Goal: Transaction & Acquisition: Purchase product/service

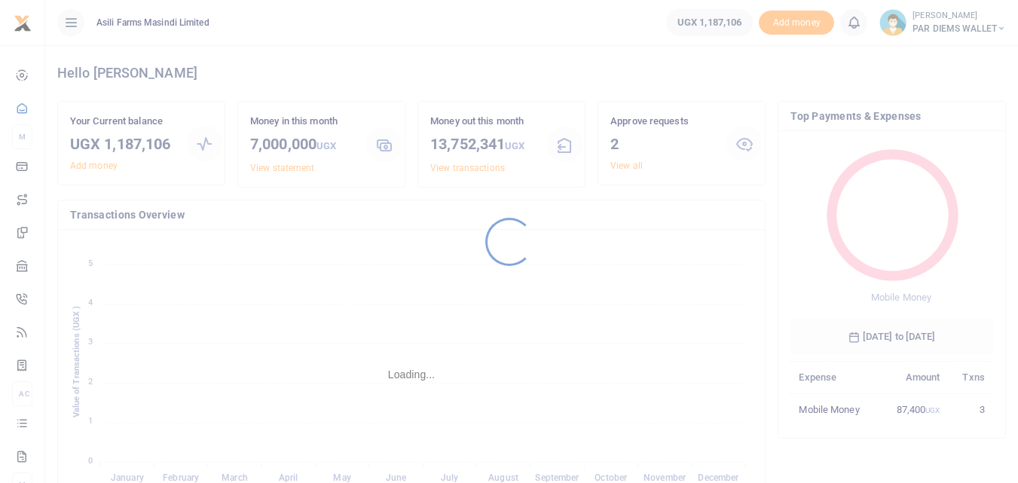
scroll to position [12, 12]
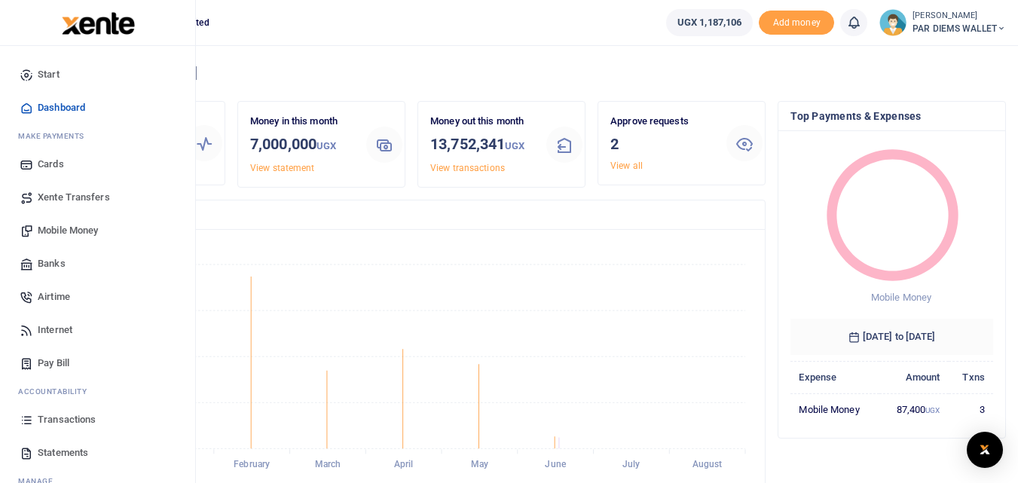
click at [30, 417] on icon at bounding box center [27, 420] width 14 height 14
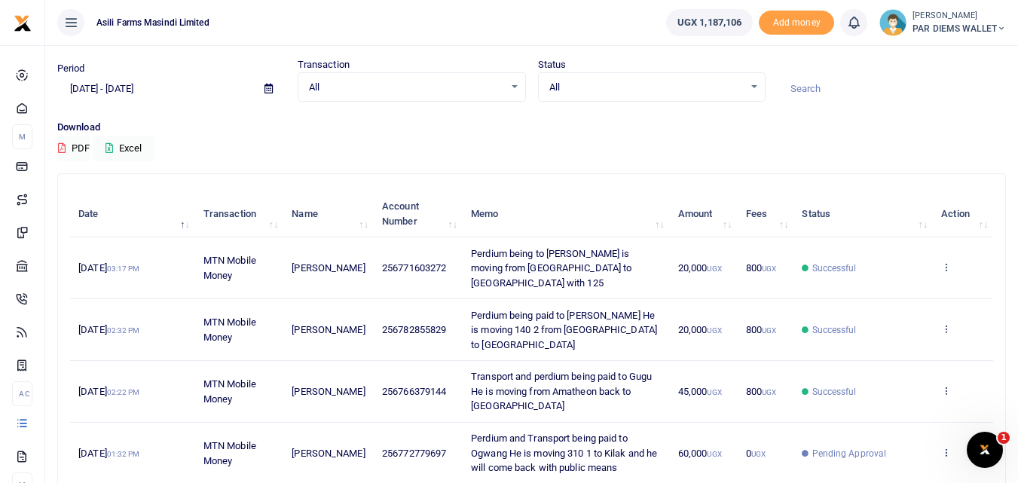
scroll to position [42, 0]
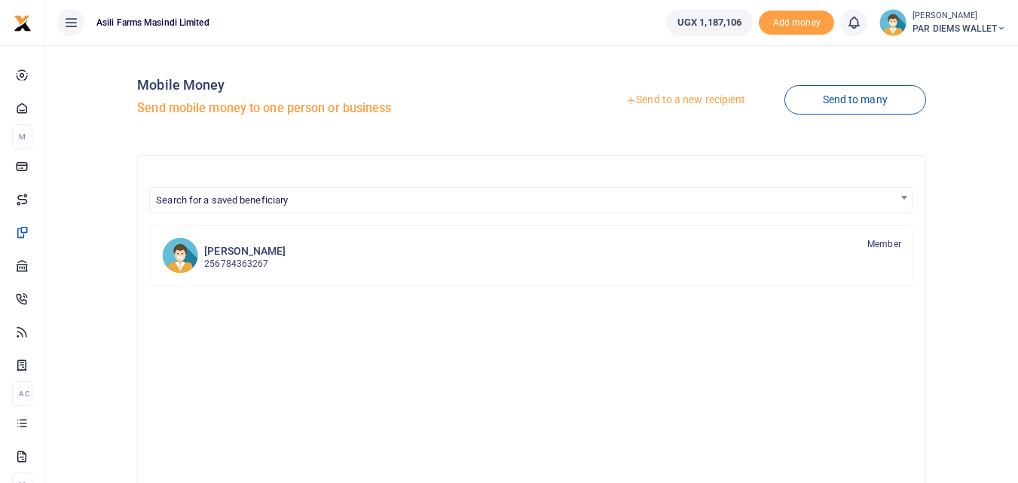
click at [684, 102] on link "Send to a new recipient" at bounding box center [685, 100] width 197 height 27
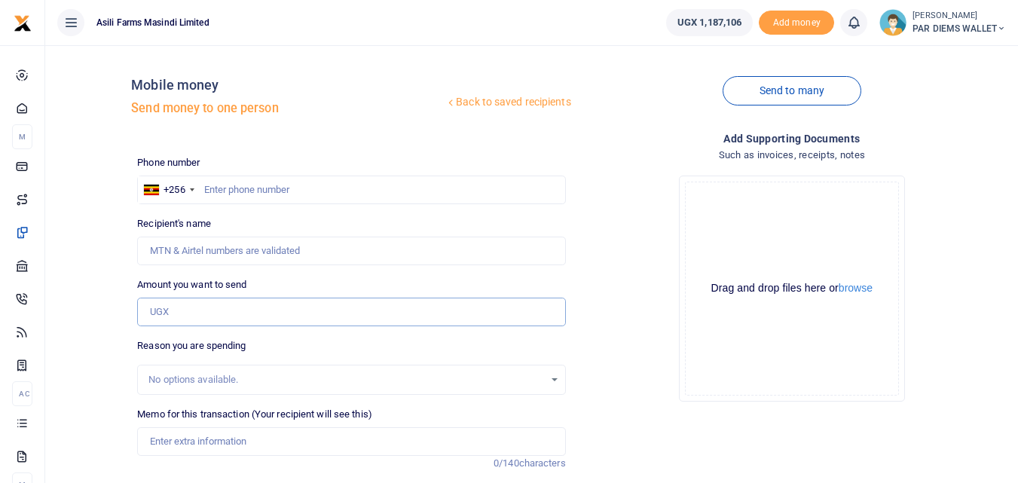
click at [203, 318] on input "Amount you want to send" at bounding box center [351, 312] width 428 height 29
paste input "0789171101"
type input "0789171101"
click at [225, 184] on input "text" at bounding box center [351, 190] width 428 height 29
click at [247, 198] on input "text" at bounding box center [351, 190] width 428 height 29
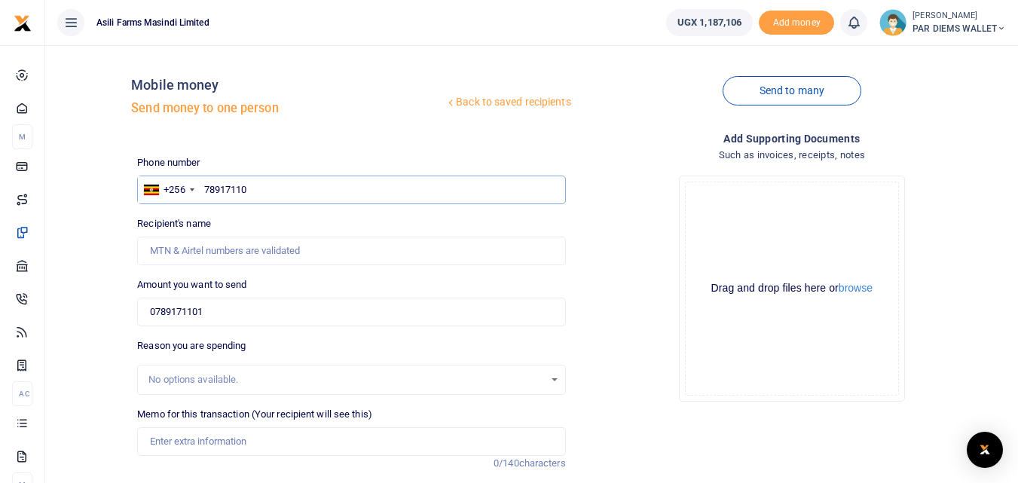
type input "789171101"
type input "Rogers Rwothomio"
type input "789171101"
click at [230, 308] on input "0789171101" at bounding box center [351, 312] width 428 height 29
type input "0"
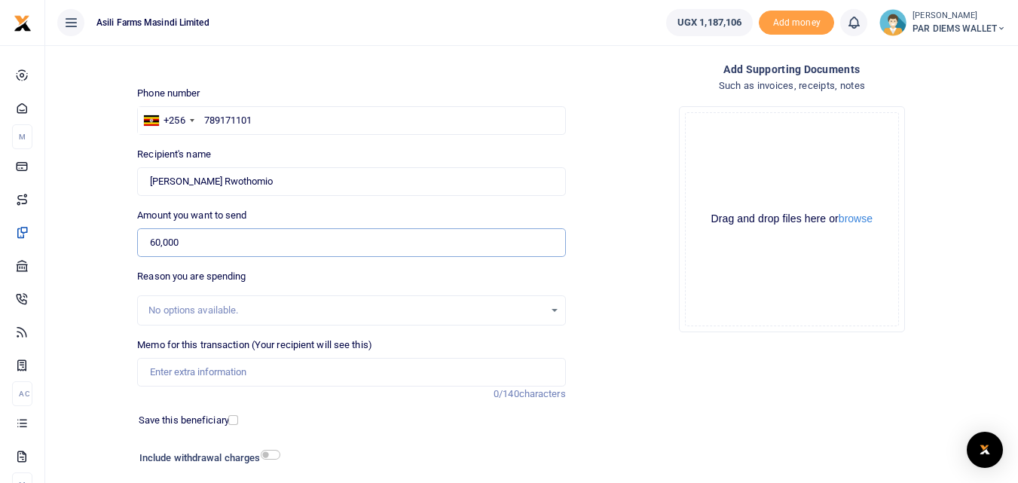
scroll to position [170, 0]
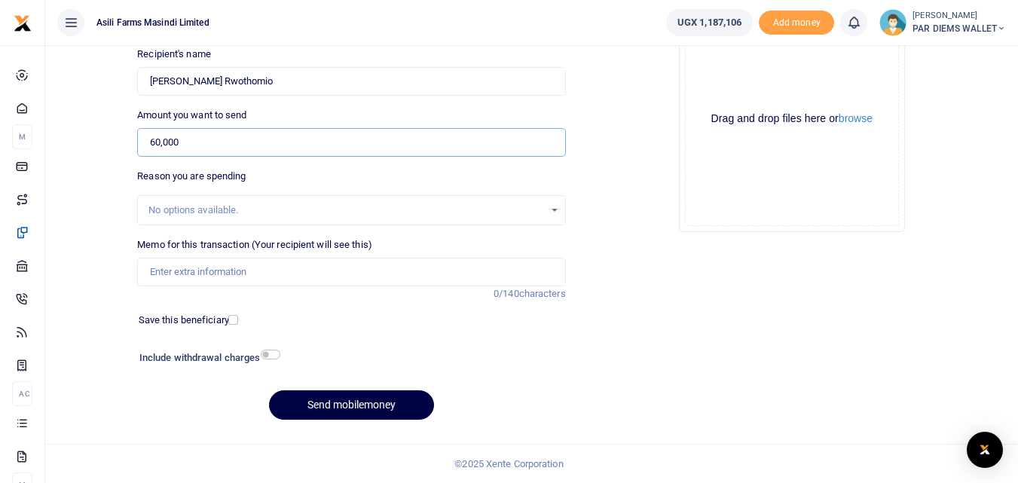
type input "60,000"
click at [210, 277] on input "Memo for this transaction (Your recipient will see this)" at bounding box center [351, 272] width 428 height 29
click at [420, 279] on input "Accomodation Meals and parking being paid to Rwothimio He moved with header to" at bounding box center [351, 272] width 428 height 29
click at [533, 271] on input "Accomodation Meals and parking being paid to Rwothimio He moved with header to" at bounding box center [351, 272] width 428 height 29
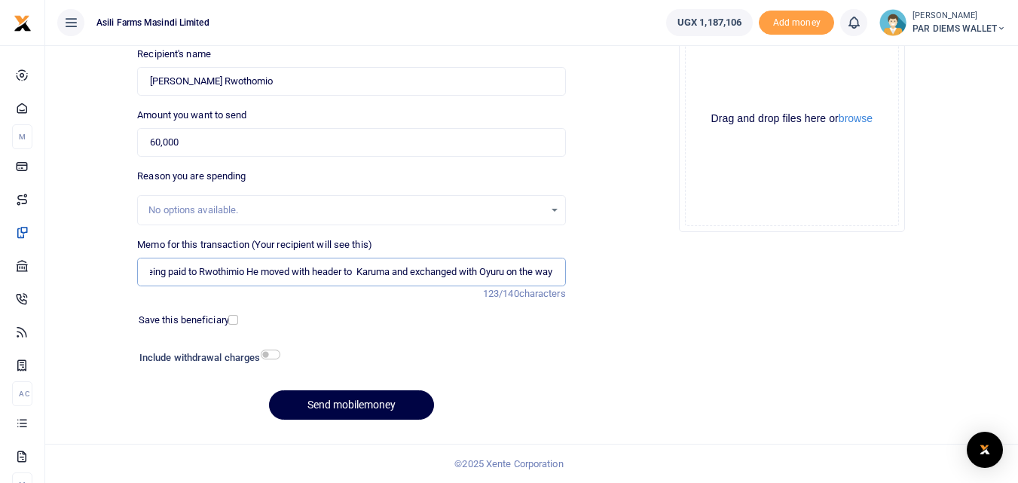
scroll to position [0, 173]
type input "Accomodation Meals and parking being paid to Rwothimio He moved with header to …"
click at [729, 73] on div "Drag and drop files here or browse Powered by Uppy" at bounding box center [792, 119] width 214 height 214
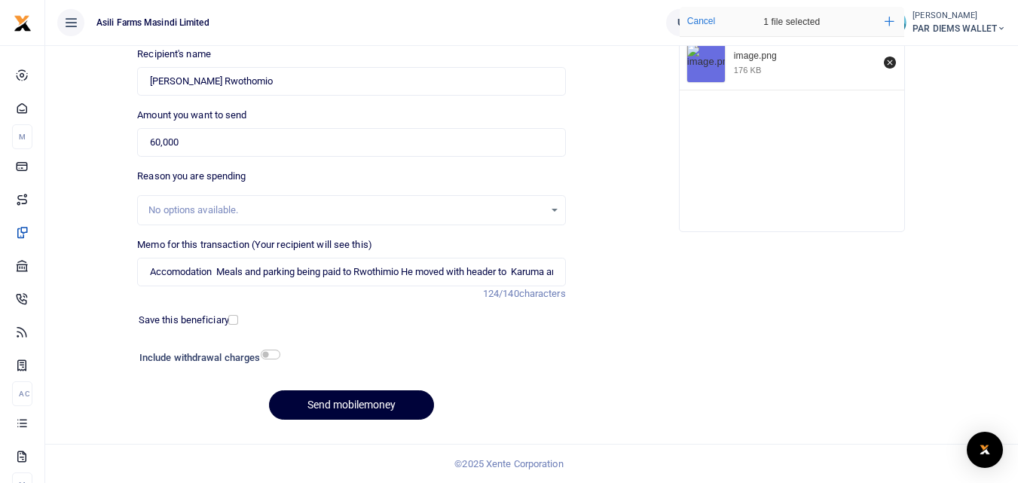
click at [350, 404] on button "Send mobilemoney" at bounding box center [351, 404] width 165 height 29
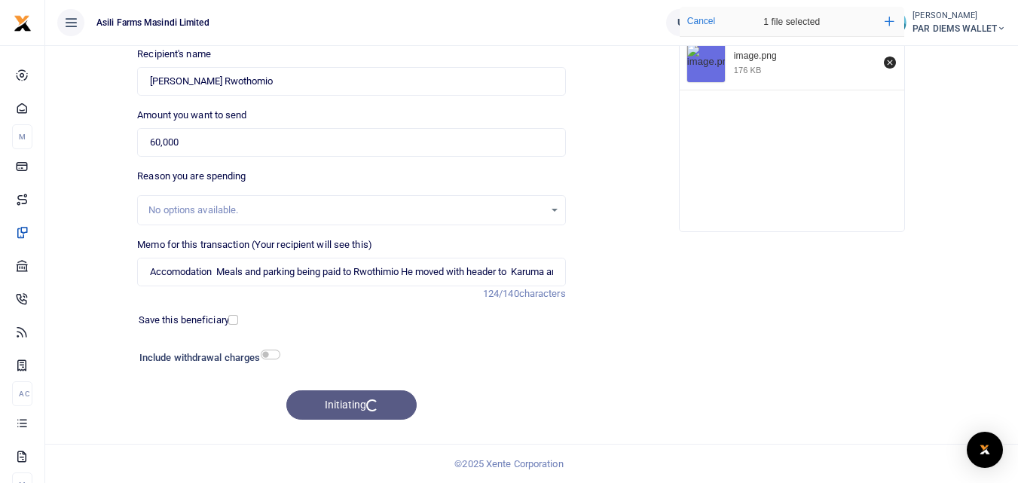
click at [350, 404] on div "Initiating" at bounding box center [351, 404] width 428 height 29
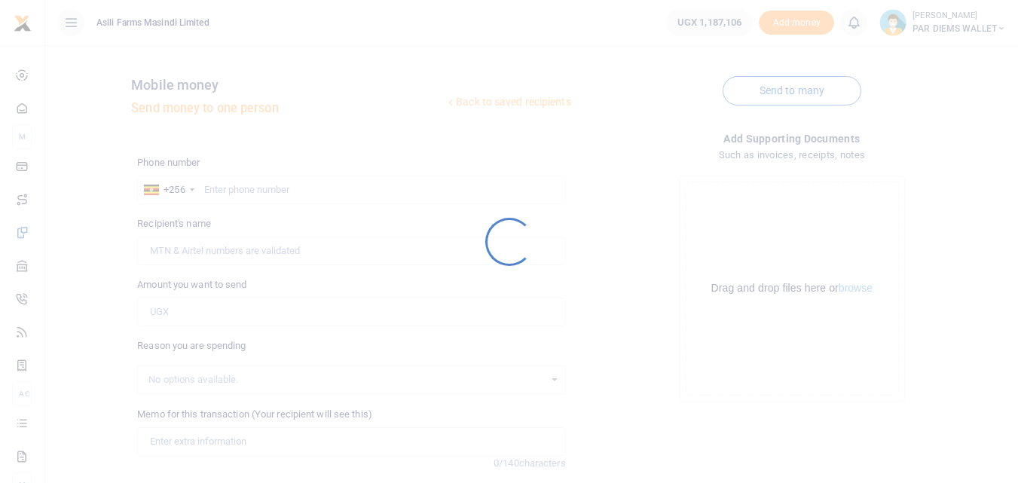
scroll to position [170, 0]
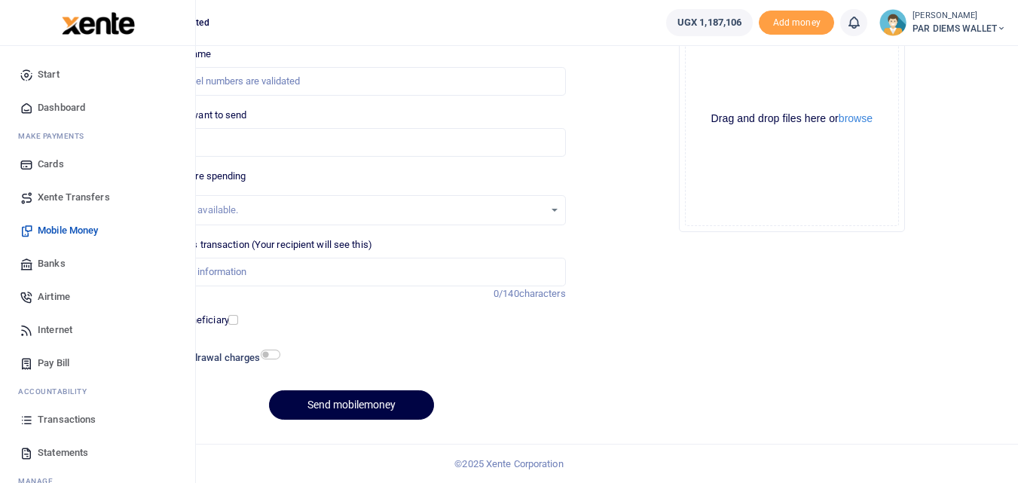
click at [23, 413] on icon at bounding box center [27, 420] width 14 height 14
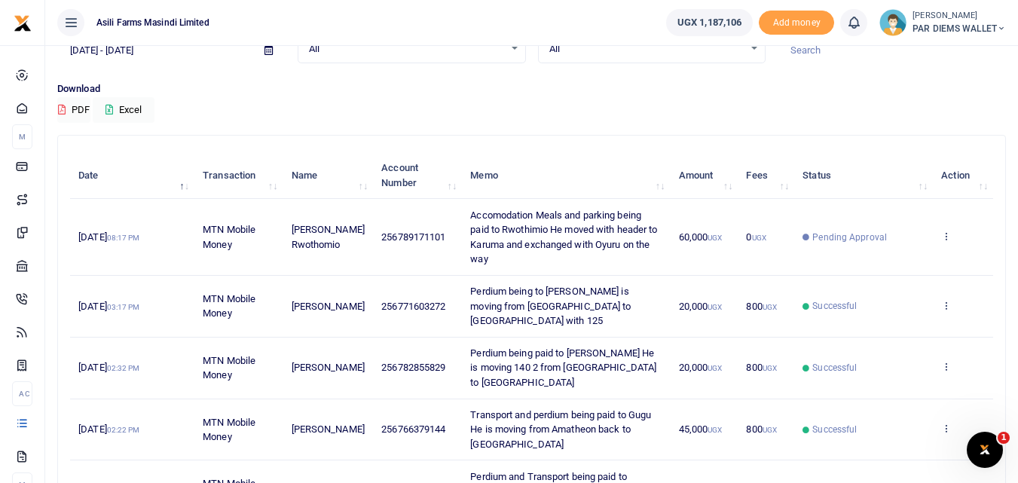
scroll to position [75, 0]
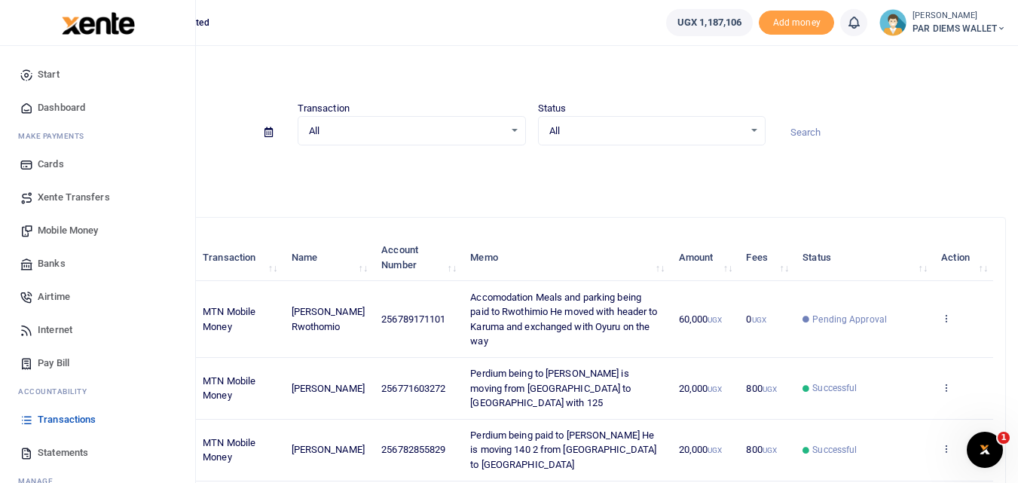
click at [69, 230] on span "Mobile Money" at bounding box center [68, 230] width 60 height 15
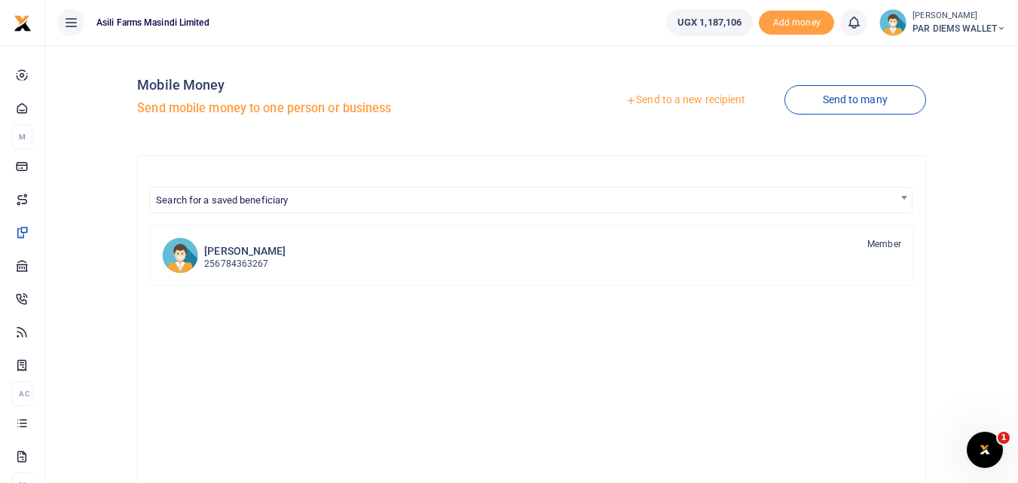
click at [678, 102] on link "Send to a new recipient" at bounding box center [685, 100] width 197 height 27
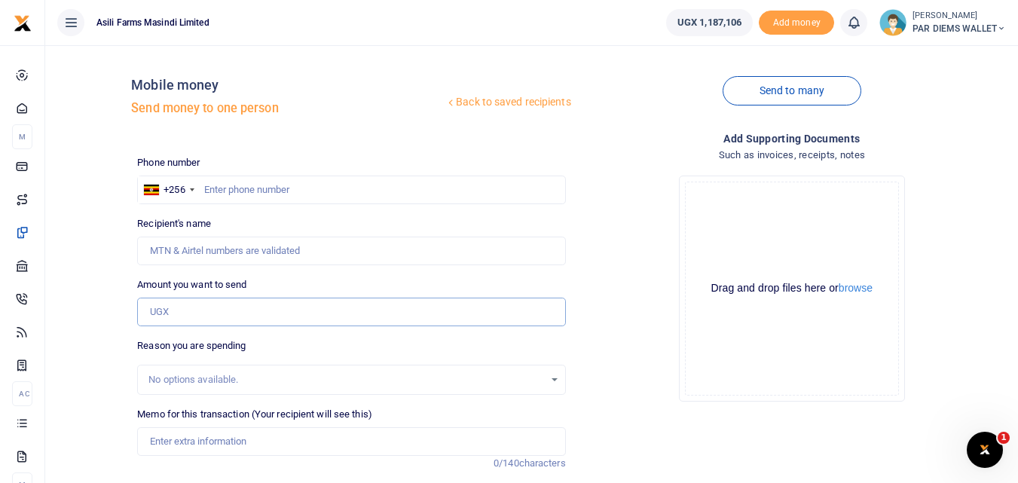
click at [194, 306] on input "Amount you want to send" at bounding box center [351, 312] width 428 height 29
paste input "256776034135"
type input "256776034135"
click at [243, 195] on input "text" at bounding box center [351, 190] width 428 height 29
click at [216, 191] on input "text" at bounding box center [351, 190] width 428 height 29
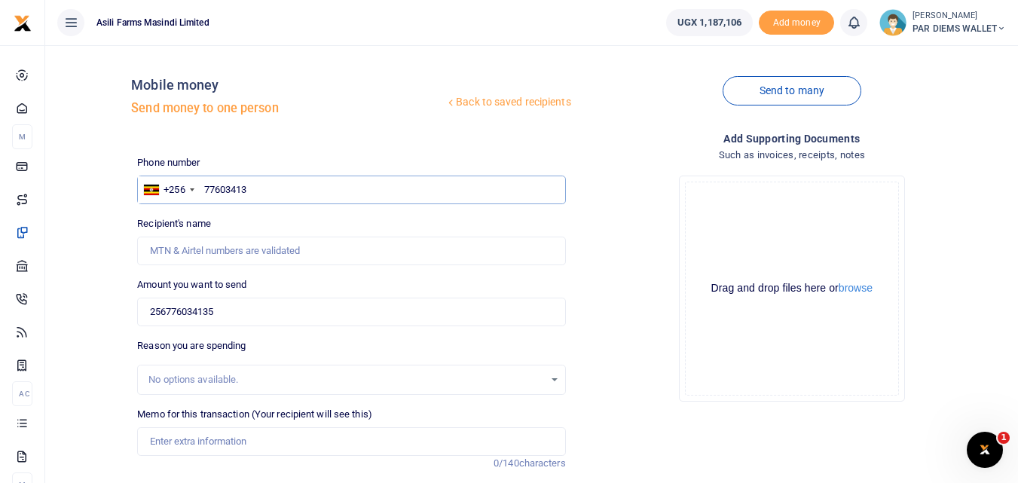
type input "776034135"
type input "[PERSON_NAME]"
type input "776034135"
click at [245, 314] on input "256776034135" at bounding box center [351, 312] width 428 height 29
type input "2"
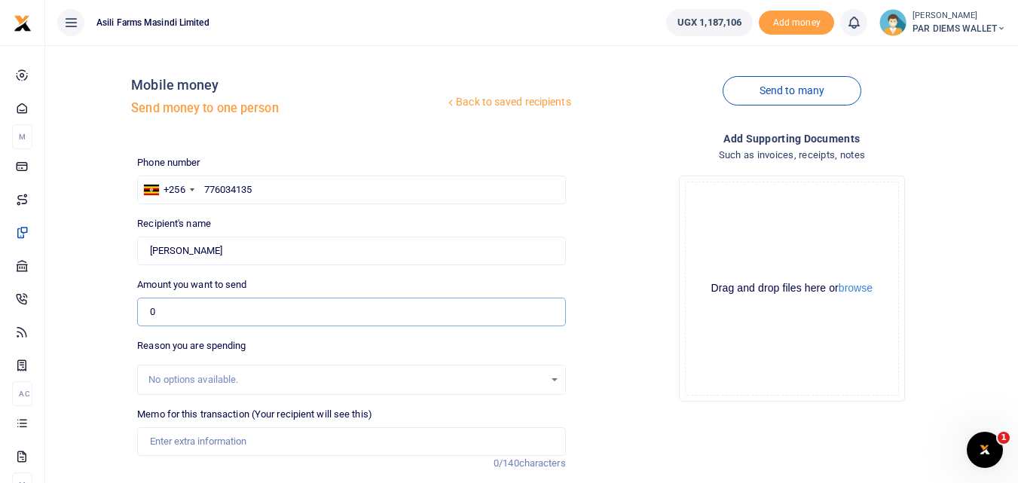
click at [186, 310] on input "0" at bounding box center [351, 312] width 428 height 29
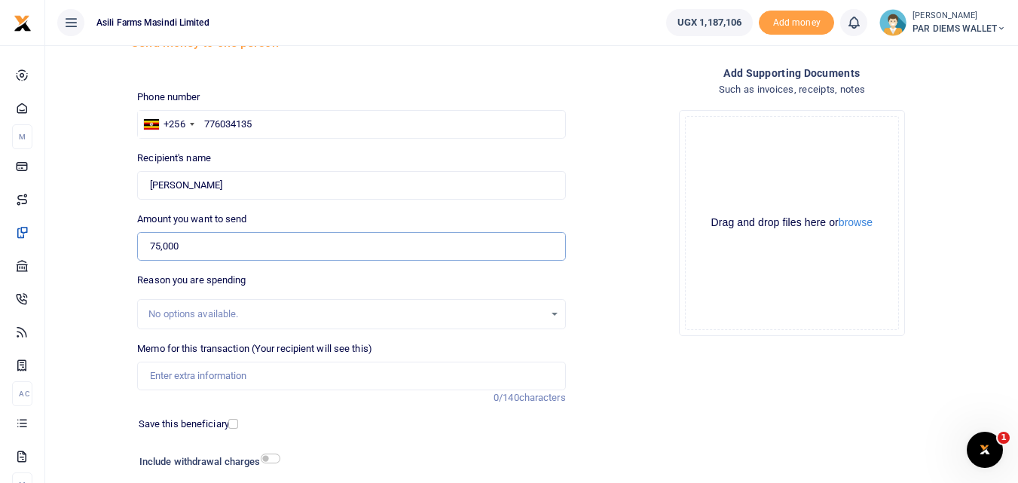
scroll to position [68, 0]
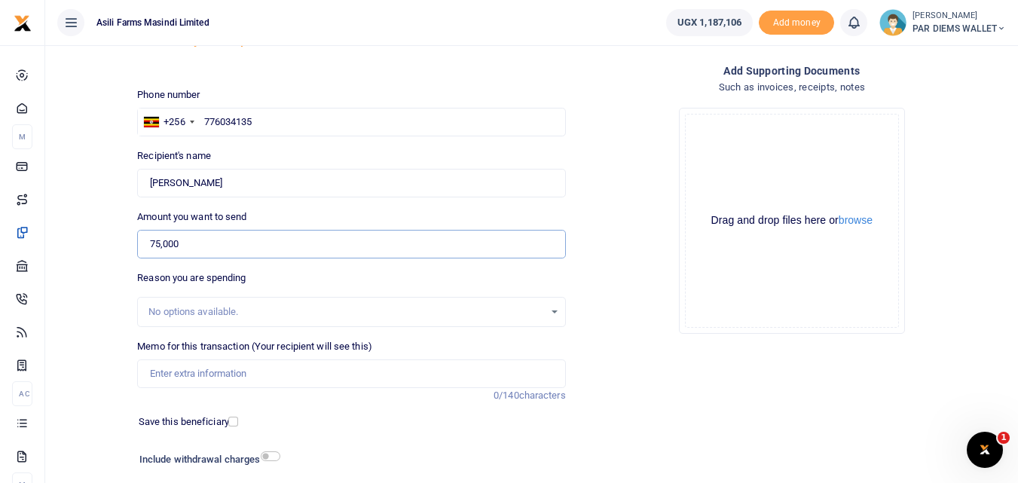
type input "75,000"
click at [209, 375] on input "Memo for this transaction (Your recipient will see this)" at bounding box center [351, 373] width 428 height 29
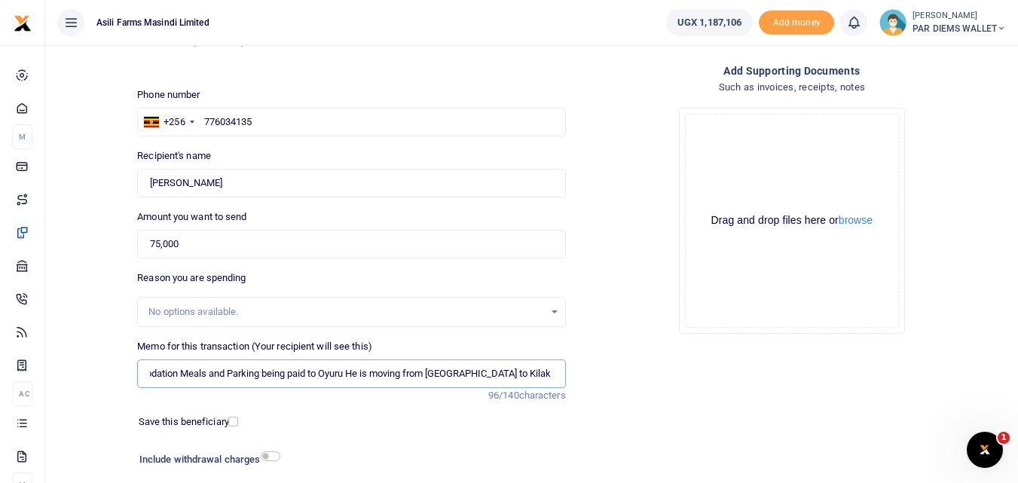
scroll to position [0, 36]
type input "Accomodation Meals and Parking being paid to Oyuru He is moving from [GEOGRAPHI…"
click at [737, 154] on div "Drag and drop files here or browse Powered by Uppy" at bounding box center [792, 221] width 214 height 214
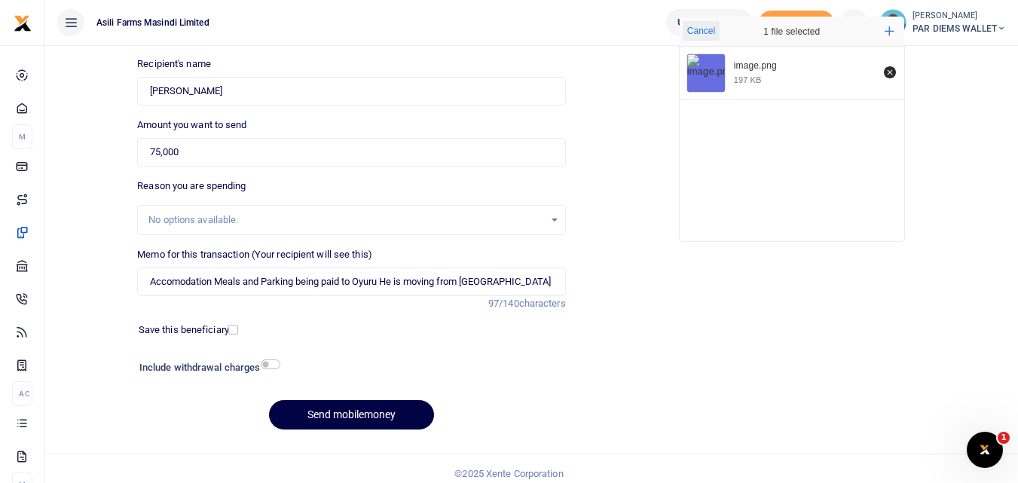
scroll to position [170, 0]
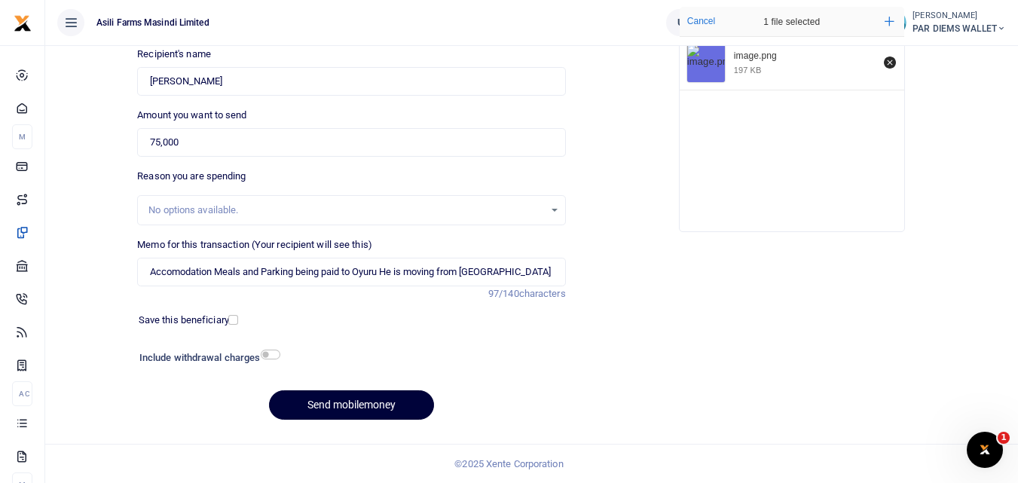
click at [391, 405] on button "Send mobilemoney" at bounding box center [351, 404] width 165 height 29
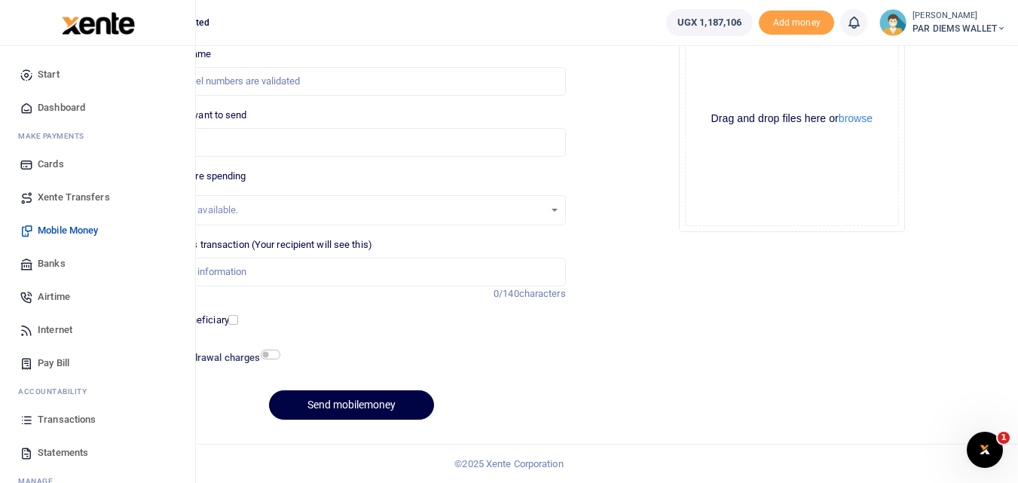
click at [27, 420] on icon at bounding box center [27, 420] width 14 height 14
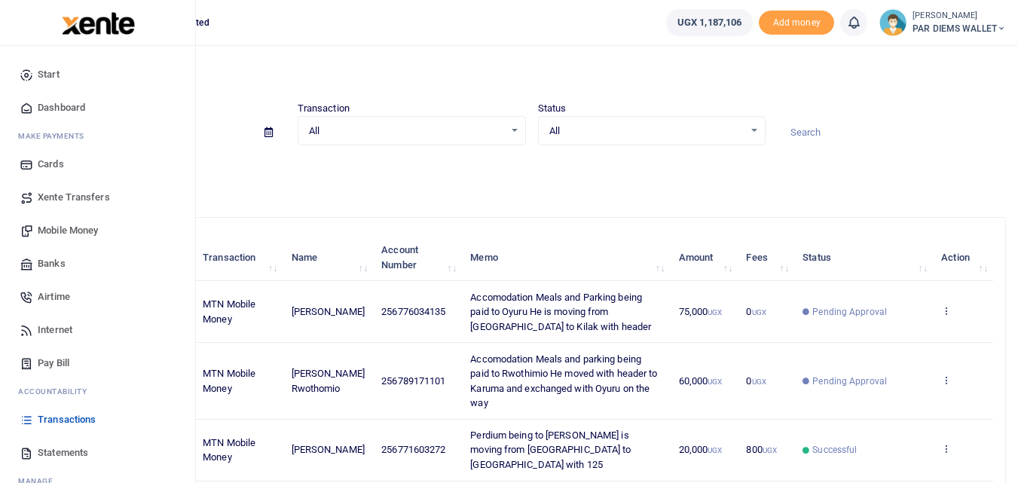
click at [65, 229] on span "Mobile Money" at bounding box center [68, 230] width 60 height 15
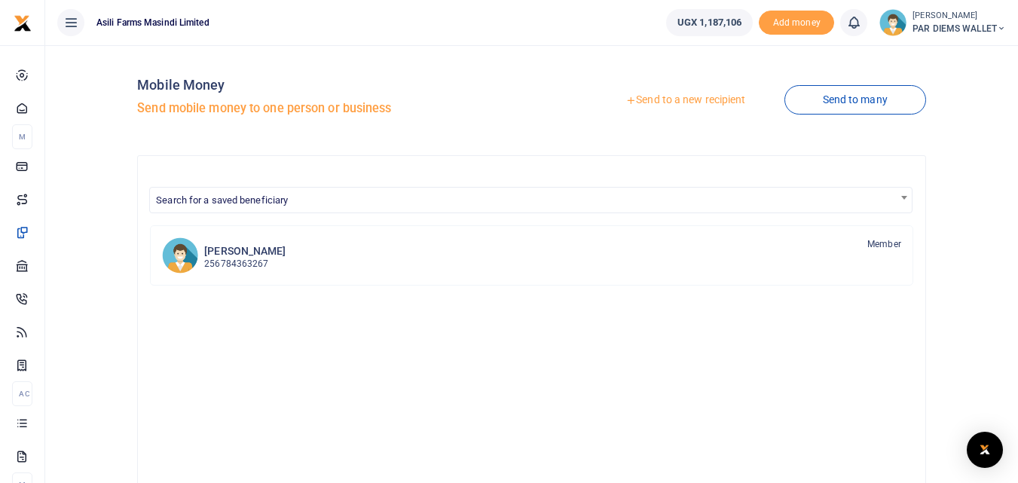
click at [705, 101] on link "Send to a new recipient" at bounding box center [685, 100] width 197 height 27
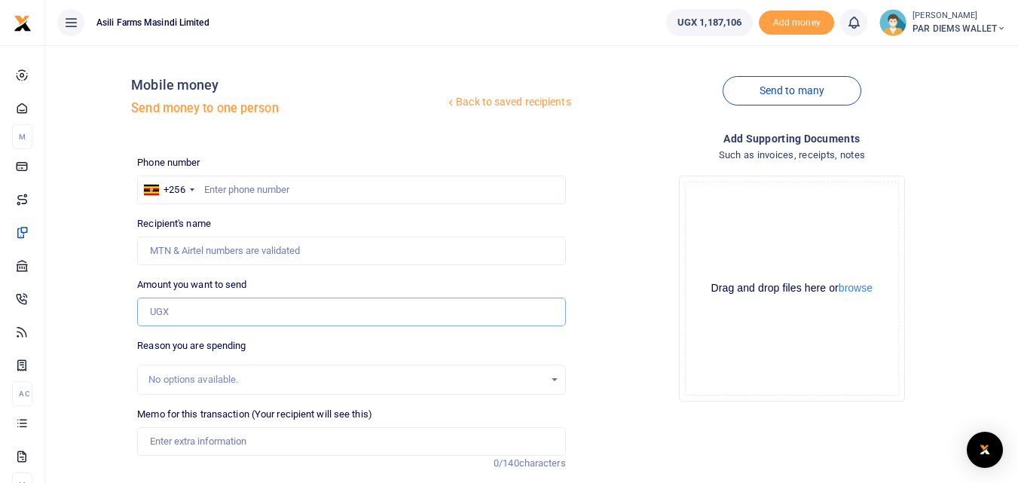
click at [191, 315] on input "Amount you want to send" at bounding box center [351, 312] width 428 height 29
paste input "0784097566"
type input "0784097566"
click at [237, 191] on input "text" at bounding box center [351, 190] width 428 height 29
type input "784097566"
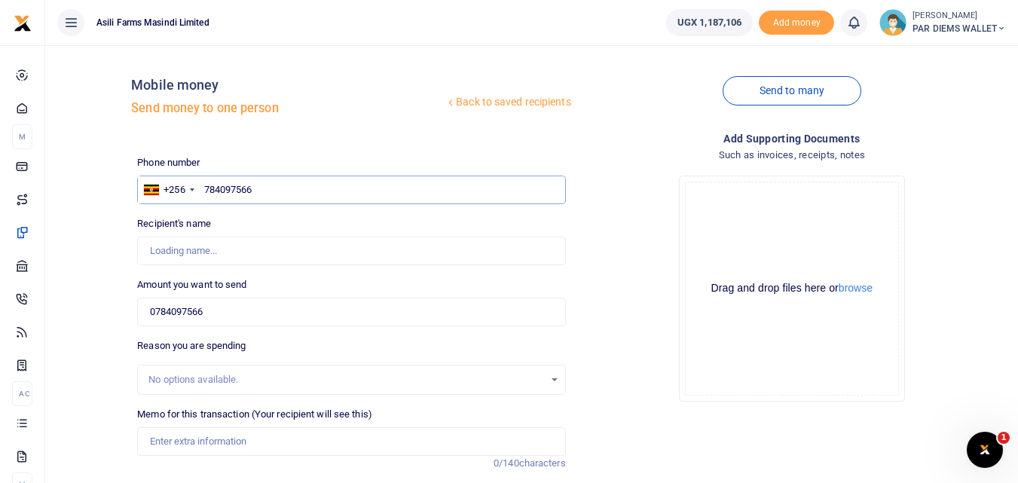
type input "[PERSON_NAME]"
type input "784097566"
click at [256, 310] on input "0784097566" at bounding box center [351, 312] width 428 height 29
type input "0"
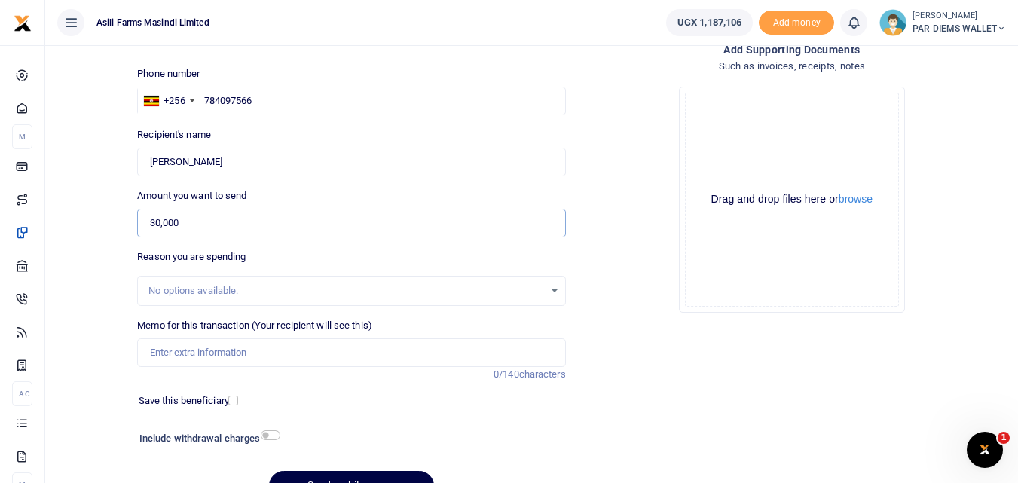
scroll to position [107, 0]
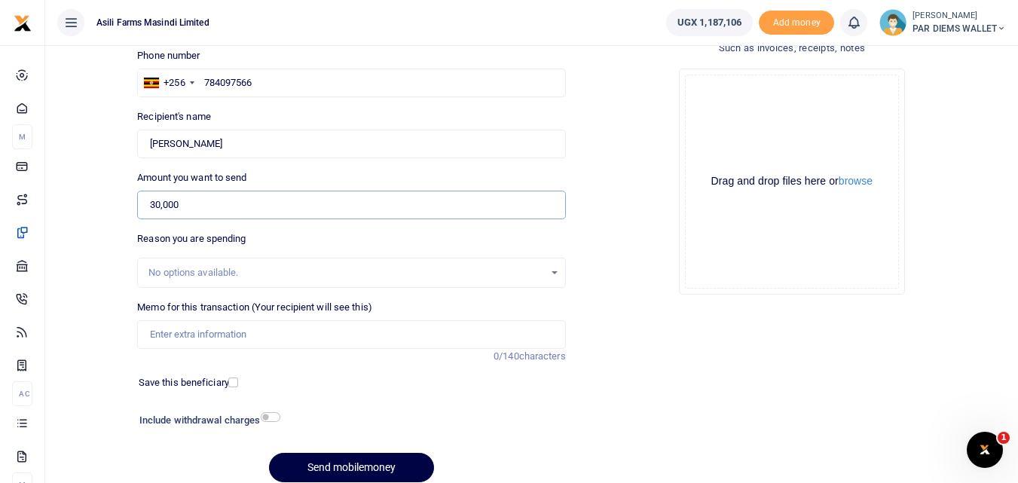
type input "30,000"
click at [197, 344] on input "Memo for this transaction (Your recipient will see this)" at bounding box center [351, 334] width 428 height 29
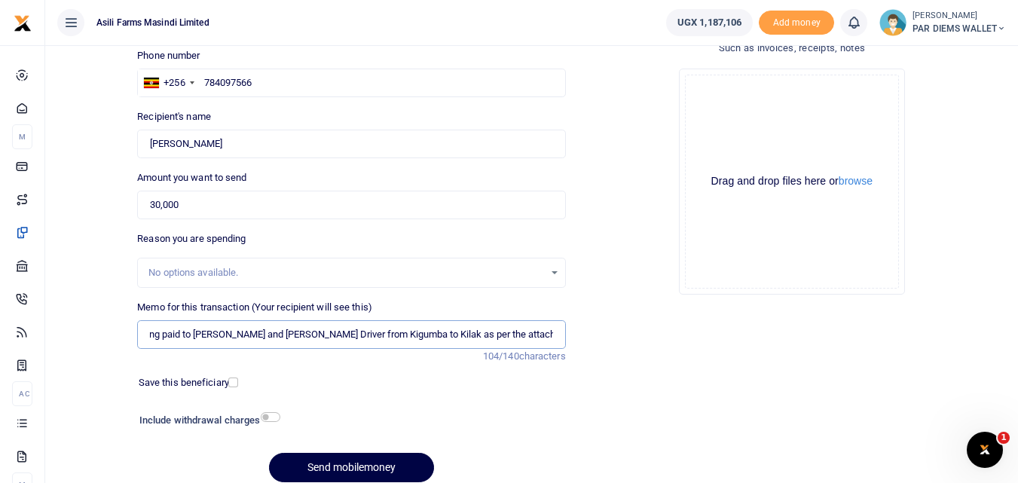
scroll to position [0, 54]
type input "Perdium being paid to [PERSON_NAME] and [PERSON_NAME] Driver from Kigumba to Ki…"
click at [743, 116] on div "Drag and drop files here or browse Powered by Uppy" at bounding box center [792, 182] width 214 height 214
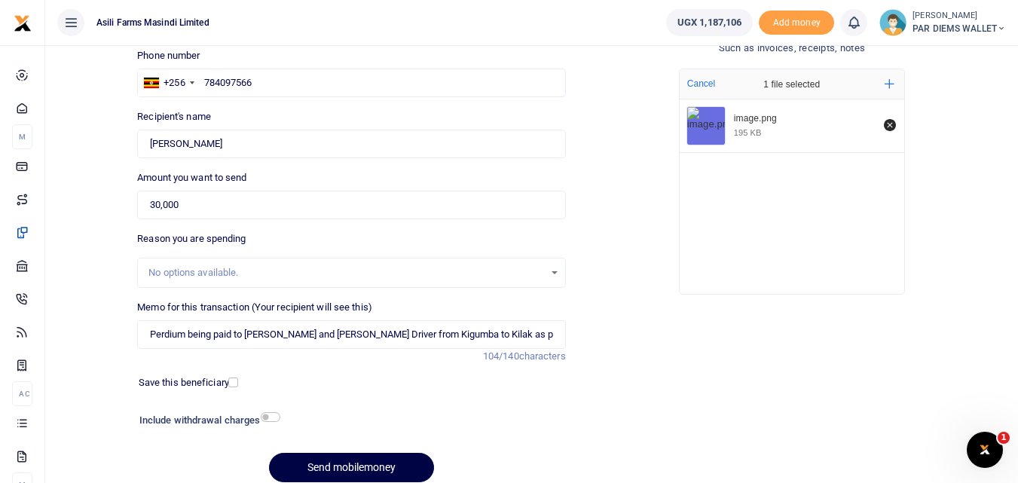
click at [387, 468] on div at bounding box center [387, 474] width 18 height 18
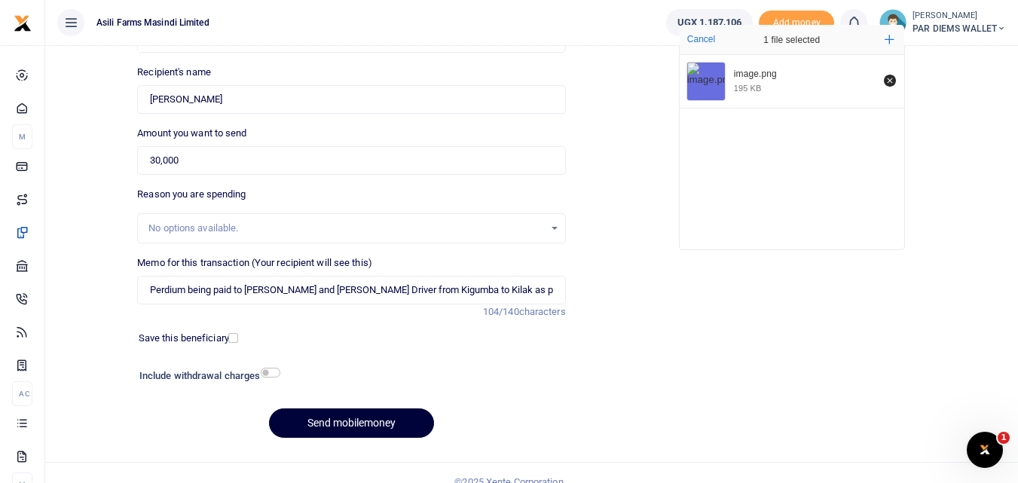
click at [346, 421] on button "Send mobilemoney" at bounding box center [351, 422] width 165 height 29
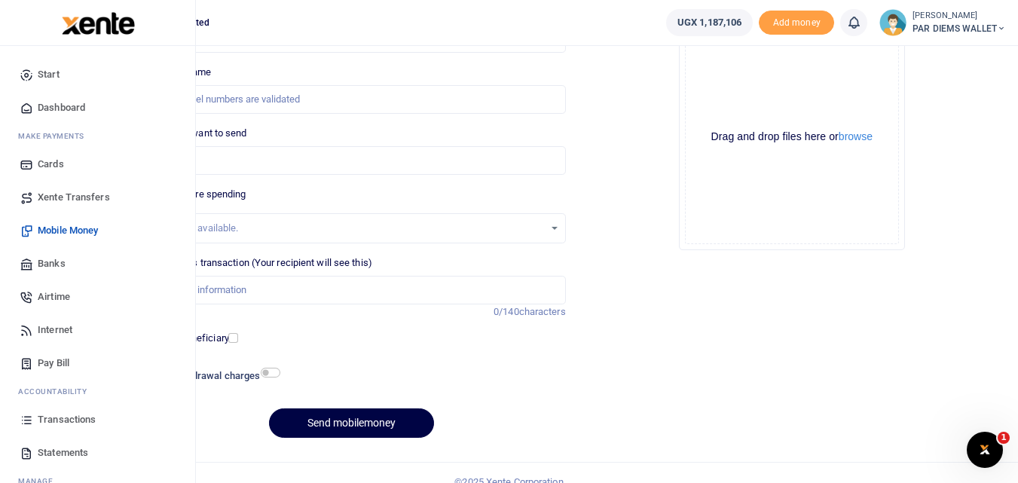
click at [31, 425] on icon at bounding box center [27, 420] width 14 height 14
click at [19, 416] on link "Transactions" at bounding box center [97, 419] width 171 height 33
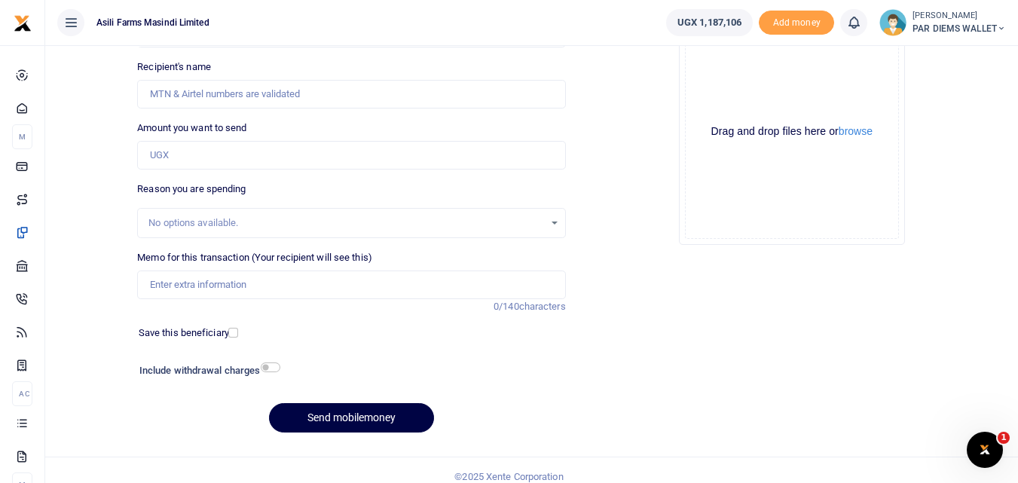
scroll to position [170, 0]
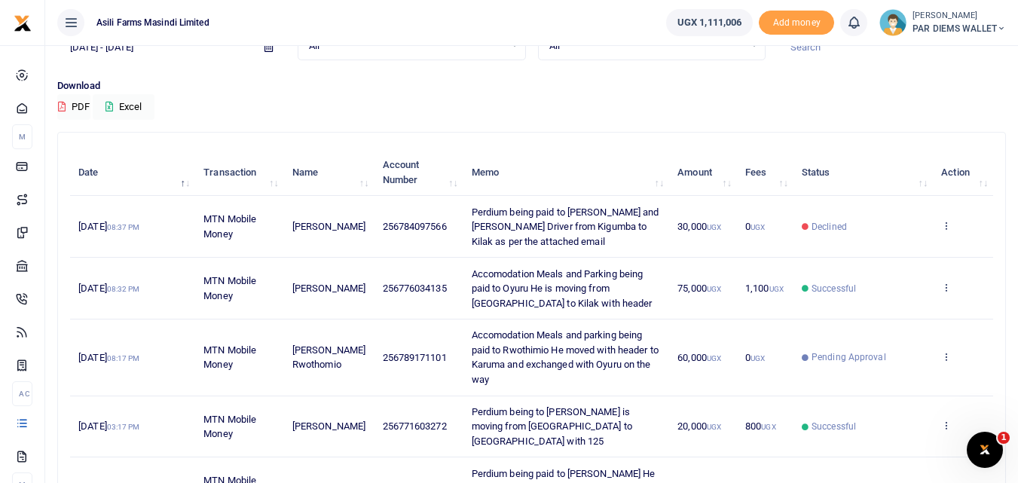
scroll to position [87, 0]
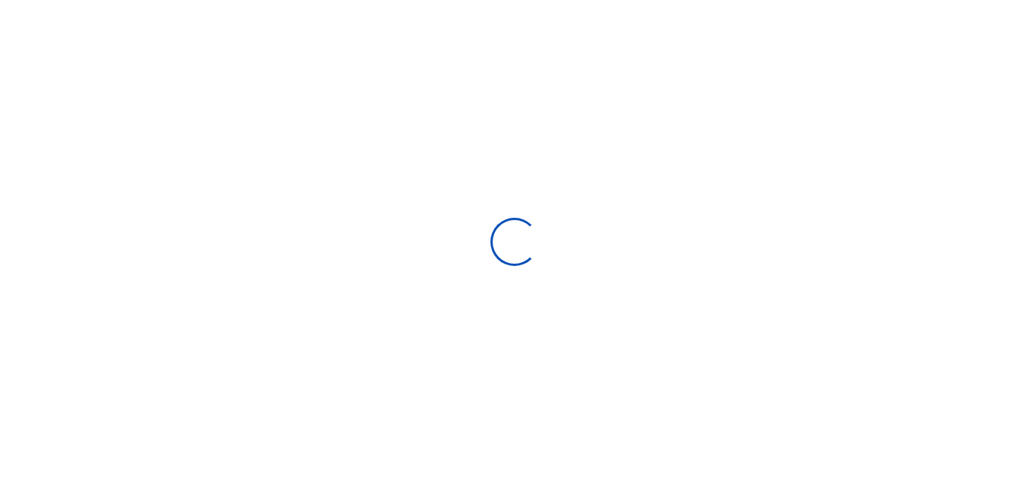
type input "[DATE] - [DATE]"
select select
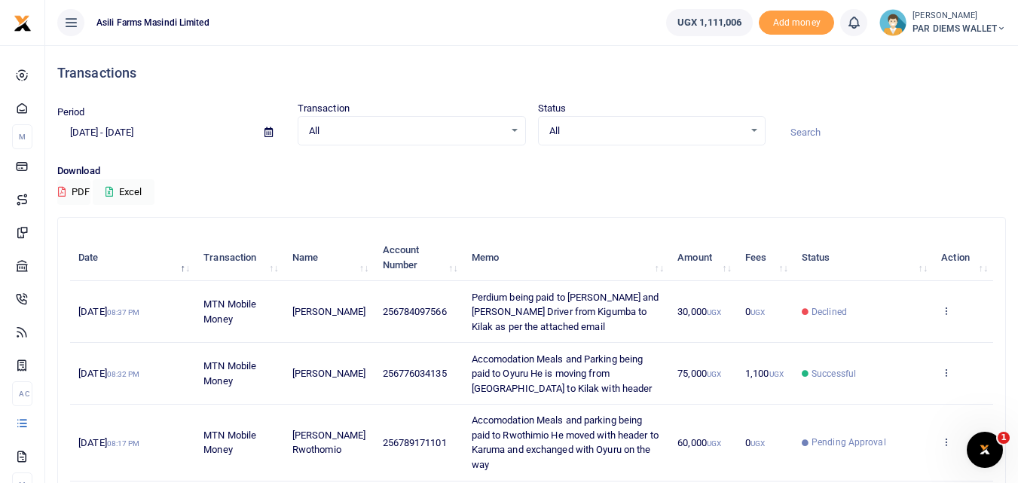
click at [313, 188] on div "Download PDF Excel" at bounding box center [531, 184] width 949 height 41
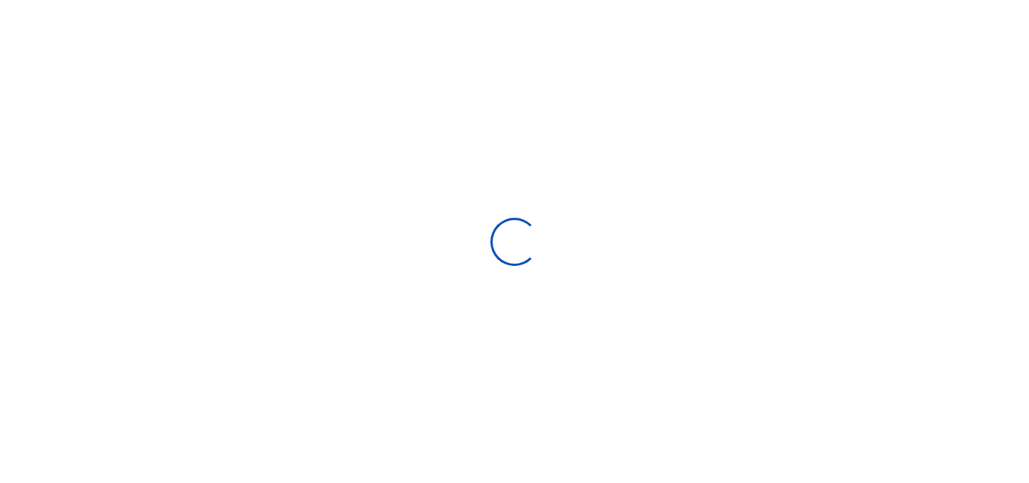
type input "[DATE] - [DATE]"
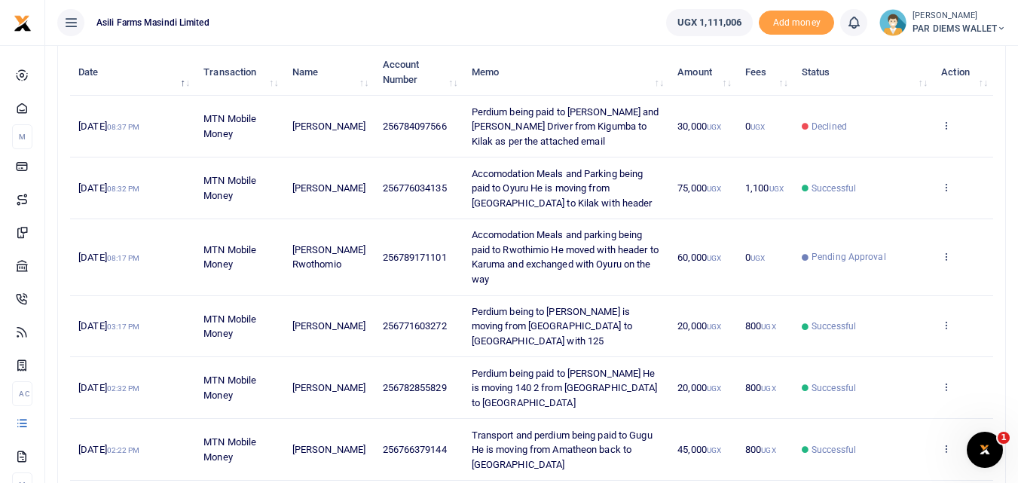
scroll to position [183, 0]
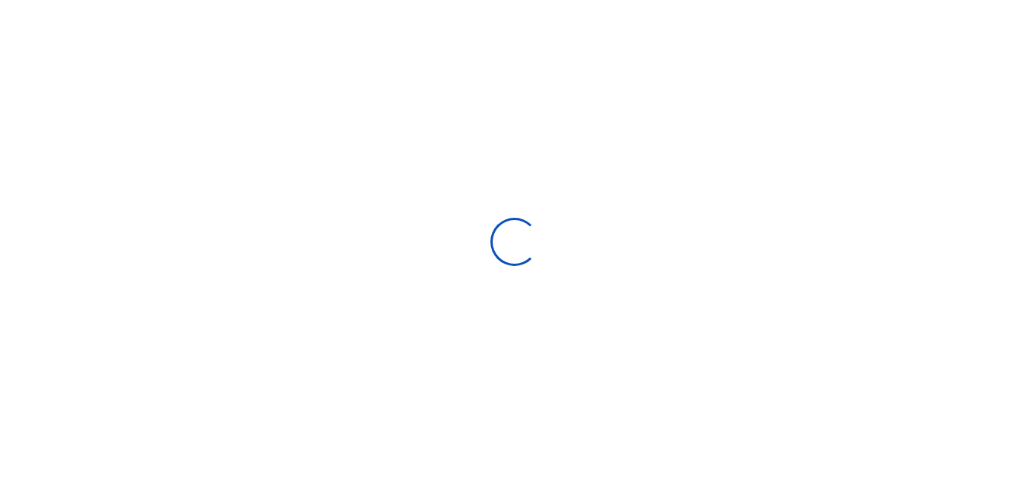
type input "[DATE] - [DATE]"
select select
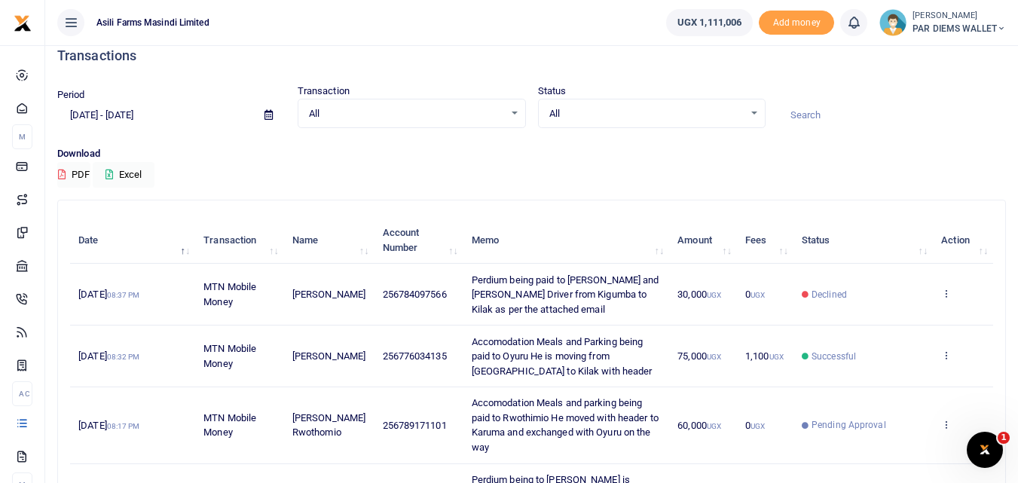
scroll to position [20, 0]
